Goal: Task Accomplishment & Management: Manage account settings

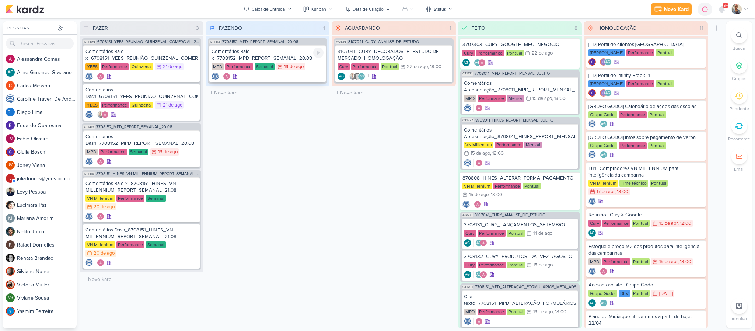
click at [244, 54] on div "Comentários Raio-x_7708152_MPD_REPORT_SEMANAL_20.08" at bounding box center [268, 54] width 112 height 13
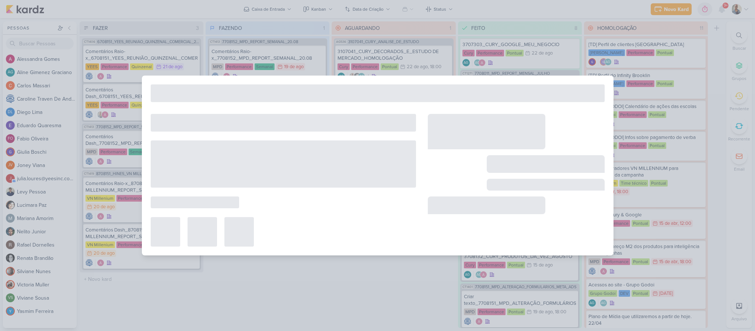
type input "Comentários Raio-x_7708152_MPD_REPORT_SEMANAL_20.08"
type input "[DATE] 23:59"
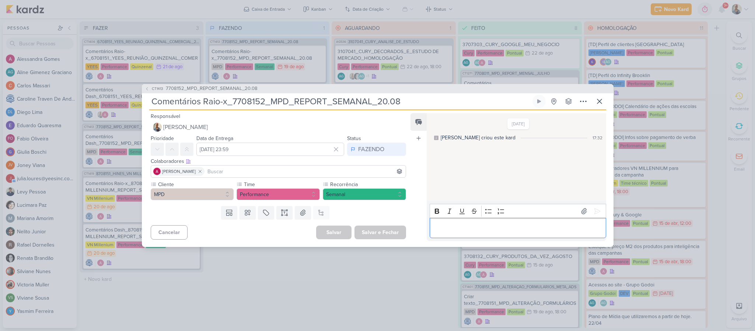
click at [476, 226] on p "Editor editing area: main" at bounding box center [518, 228] width 168 height 9
click at [591, 205] on button at bounding box center [597, 211] width 12 height 12
click at [358, 145] on div "FAZENDO" at bounding box center [371, 149] width 26 height 9
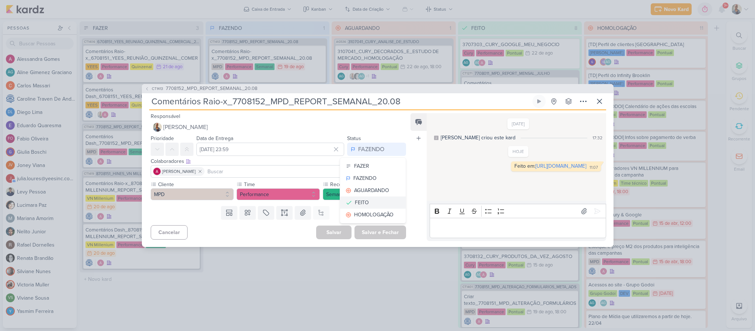
click at [363, 202] on div "FEITO" at bounding box center [362, 203] width 14 height 8
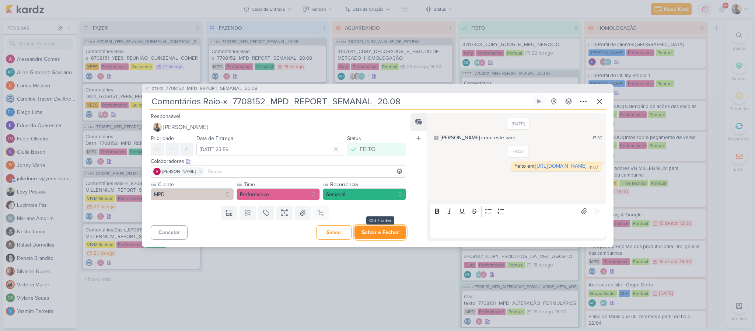
click at [377, 233] on button "Salvar e Fechar" at bounding box center [380, 233] width 52 height 14
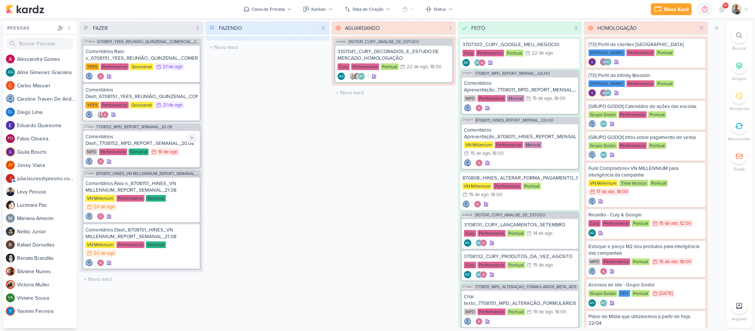
click at [124, 141] on div "Comentários Dash_7708152_MPD_REPORT_SEMANAL_20.08" at bounding box center [141, 139] width 112 height 13
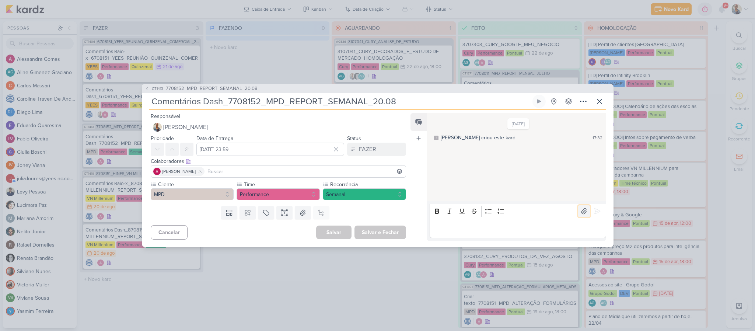
click at [581, 212] on icon at bounding box center [583, 210] width 7 height 7
click at [596, 213] on icon at bounding box center [597, 210] width 7 height 7
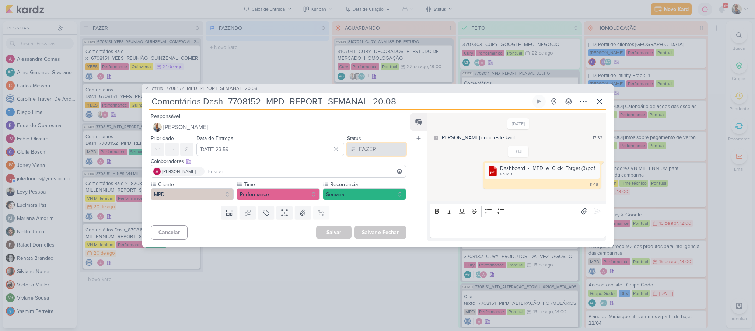
click at [360, 150] on div "FAZER" at bounding box center [367, 149] width 17 height 9
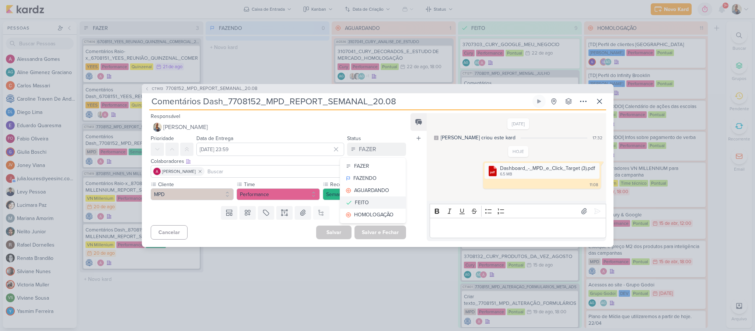
click at [364, 199] on div "FEITO" at bounding box center [362, 203] width 14 height 8
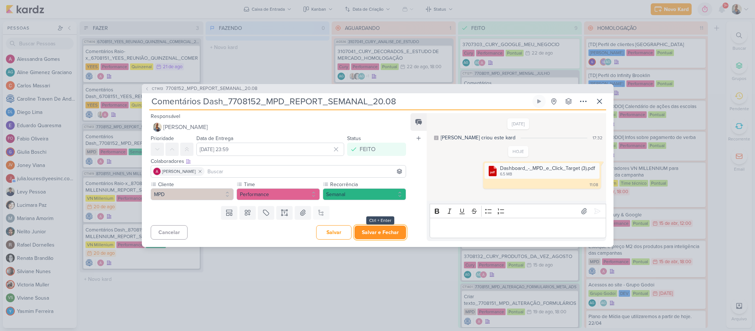
click at [373, 228] on button "Salvar e Fechar" at bounding box center [380, 233] width 52 height 14
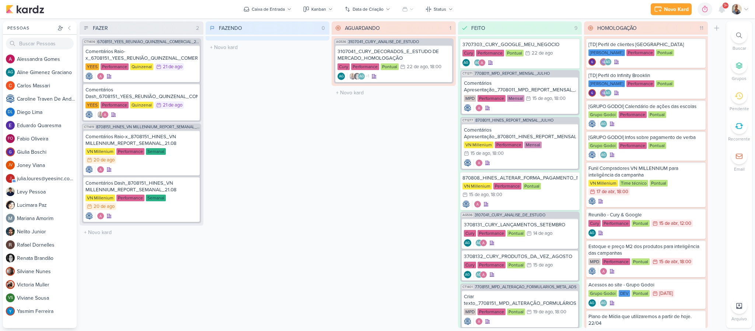
click at [213, 164] on div "FAZENDO 0 Mover Para Esquerda Mover Para Direita [GEOGRAPHIC_DATA] O título do …" at bounding box center [268, 174] width 124 height 307
click at [147, 138] on div "Comentários Raio-x_8708151_HINES_VN MILLENNIUM_REPORT_SEMANAL_21.08" at bounding box center [141, 139] width 112 height 13
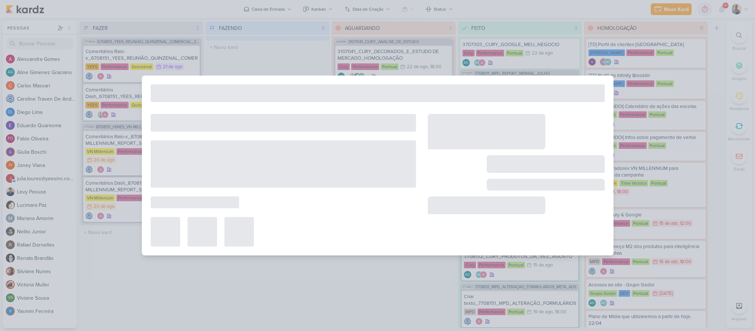
type input "Comentários Raio-x_8708151_HINES_VN MILLENNIUM_REPORT_SEMANAL_21.08"
type input "[DATE] 23:59"
